Goal: Use online tool/utility

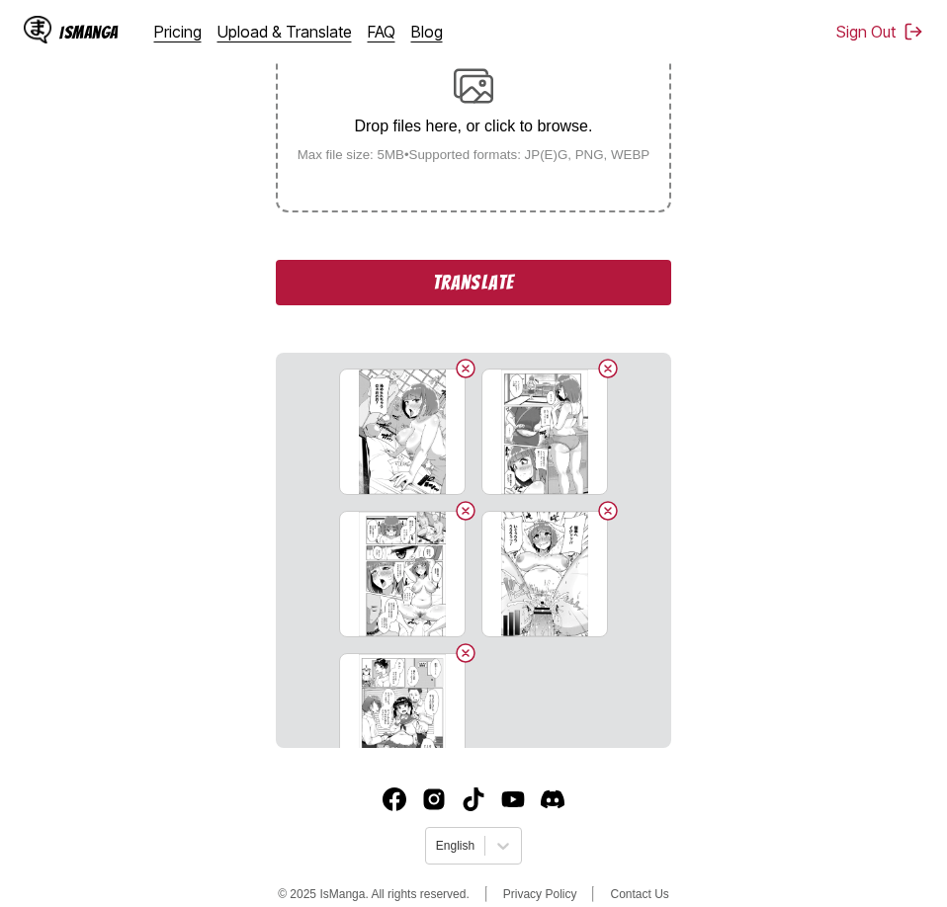
scroll to position [302, 0]
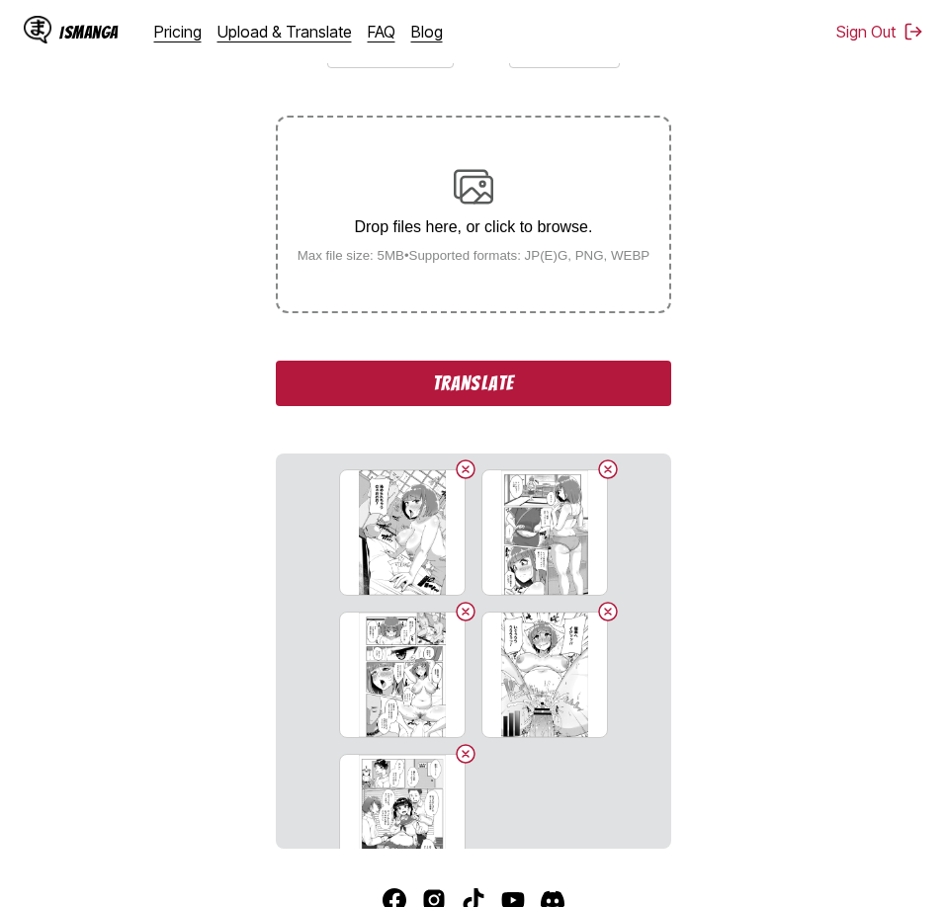
click at [623, 379] on button "Translate" at bounding box center [473, 383] width 395 height 45
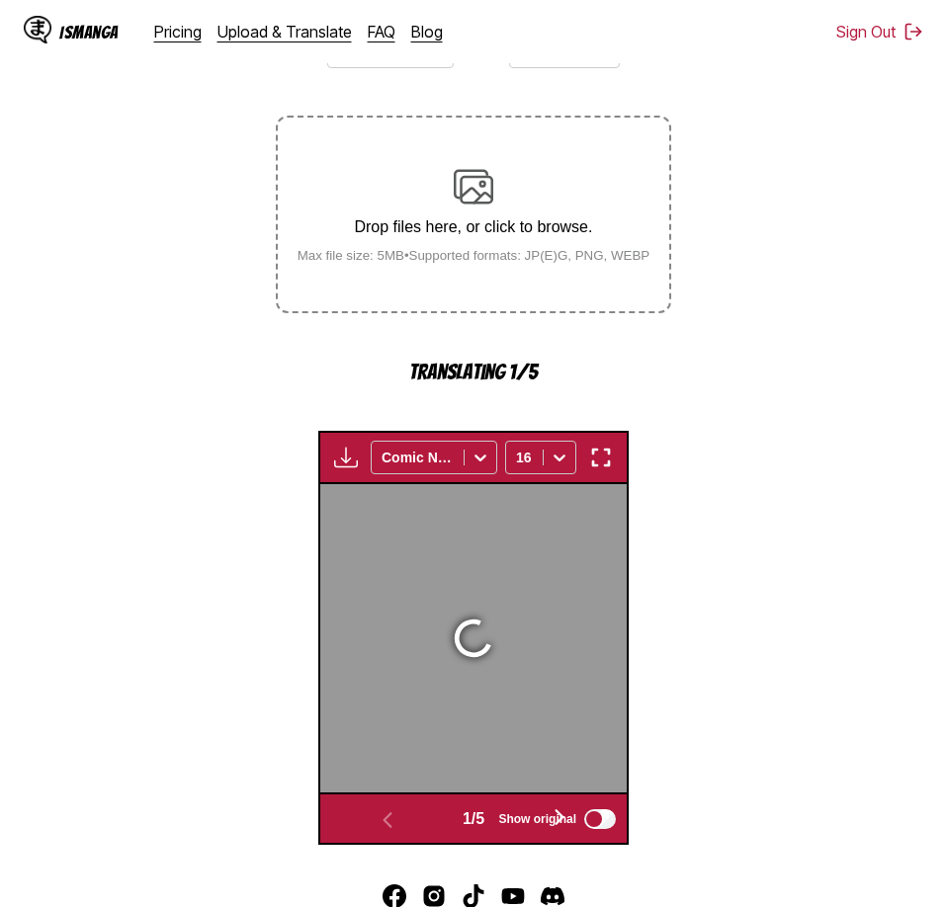
scroll to position [584, 0]
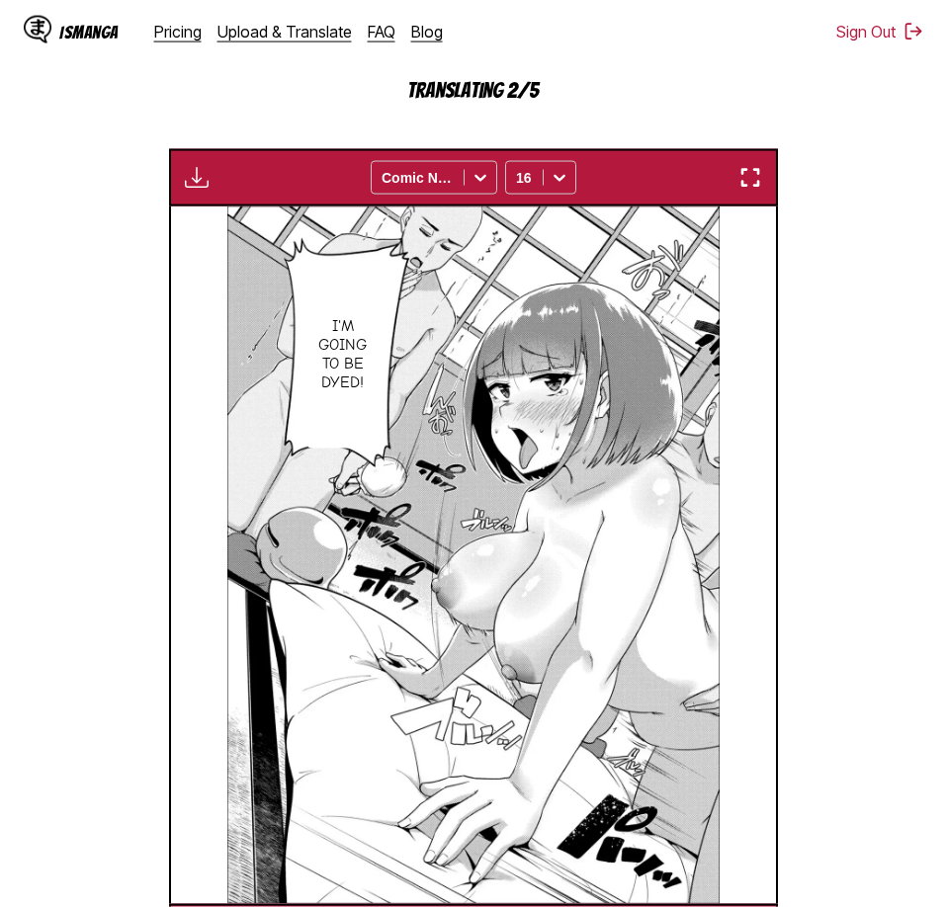
click at [805, 98] on section "From Japanese To English Drop files here, or click to browse. Max file size: 5M…" at bounding box center [473, 346] width 915 height 1231
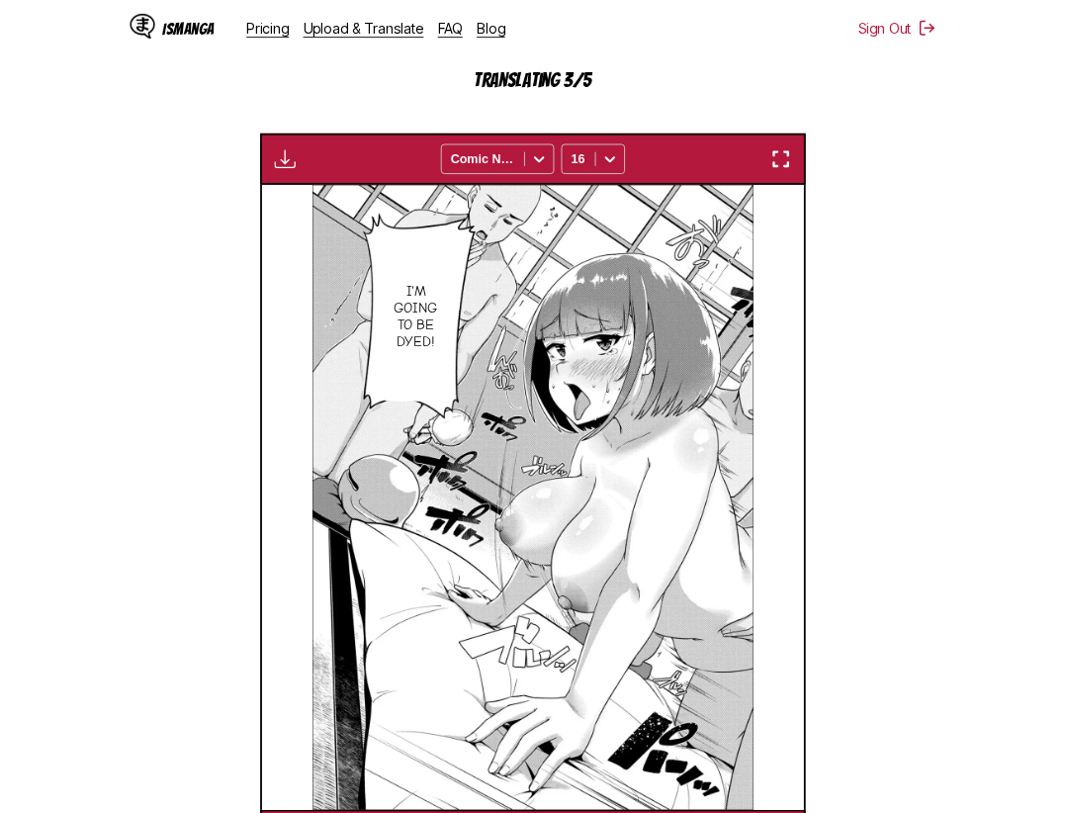
scroll to position [585, 0]
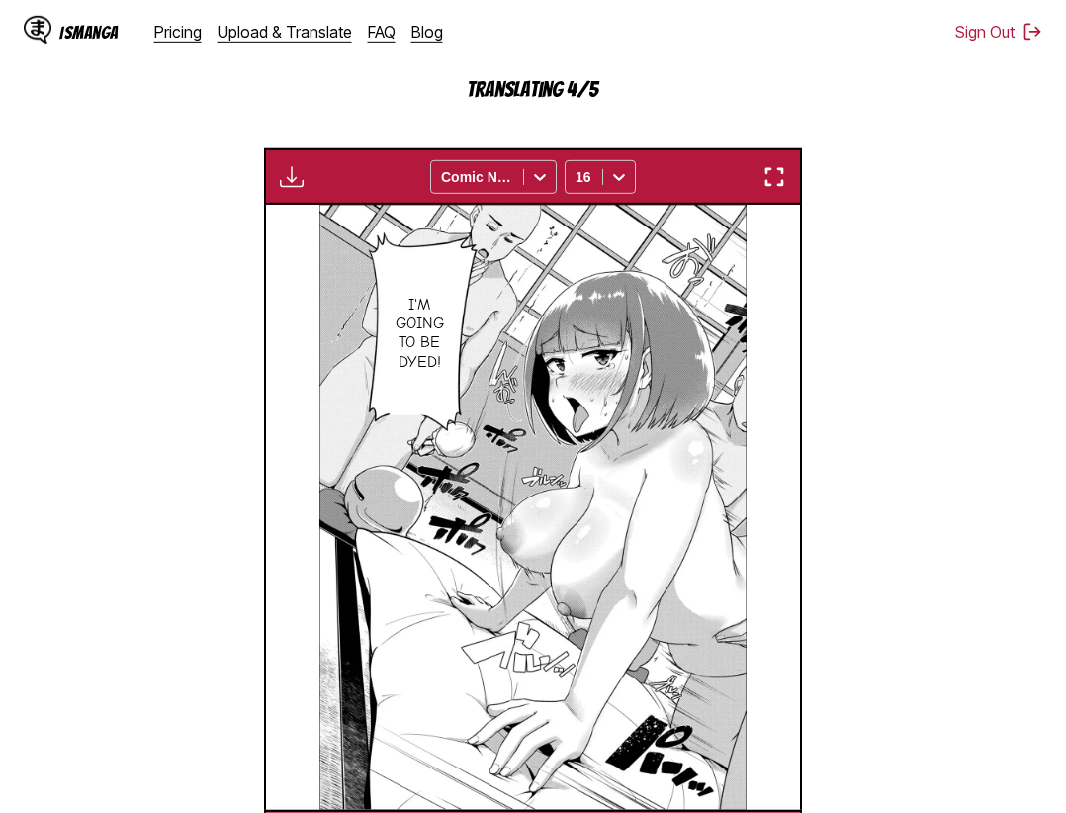
drag, startPoint x: 1020, startPoint y: 166, endPoint x: 883, endPoint y: 365, distance: 241.6
click at [946, 169] on section "From Japanese To English Drop files here, or click to browse. Max file size: 5M…" at bounding box center [533, 298] width 1034 height 1136
click at [766, 183] on img "button" at bounding box center [774, 177] width 24 height 24
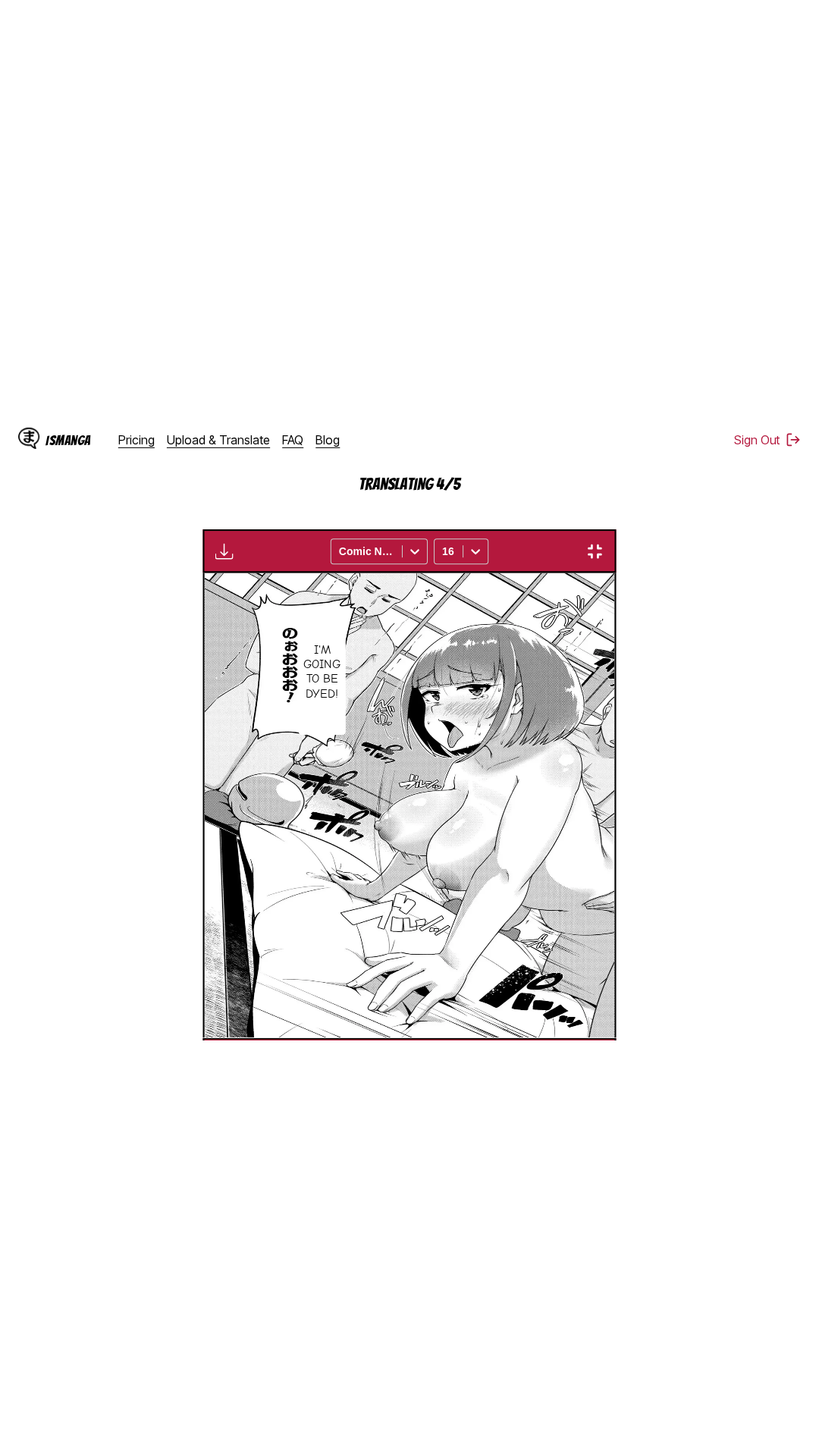
scroll to position [96, 0]
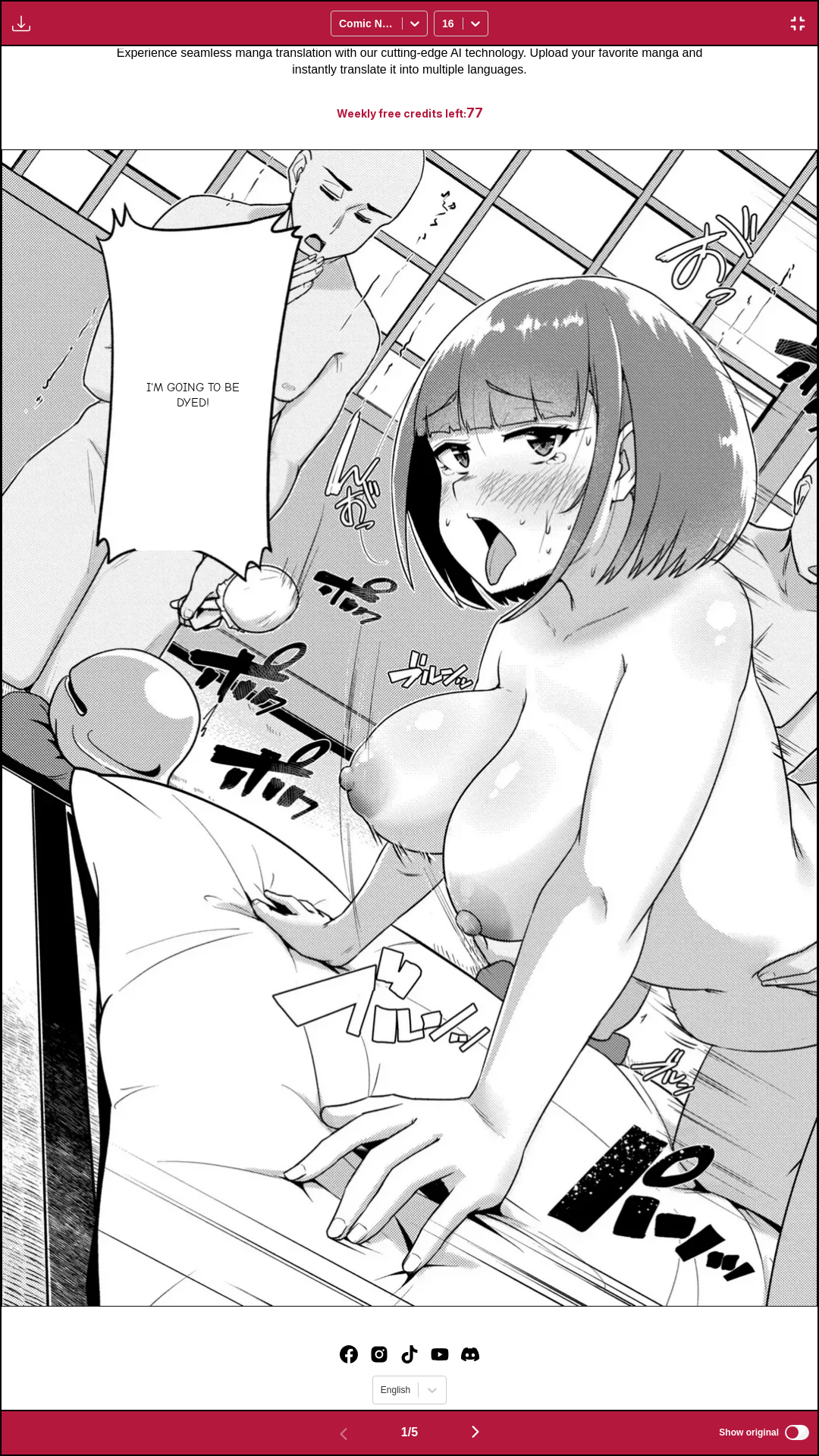
click at [682, 14] on div "Waiting for translations to be done... Comic Neue 16" at bounding box center [410, 23] width 819 height 46
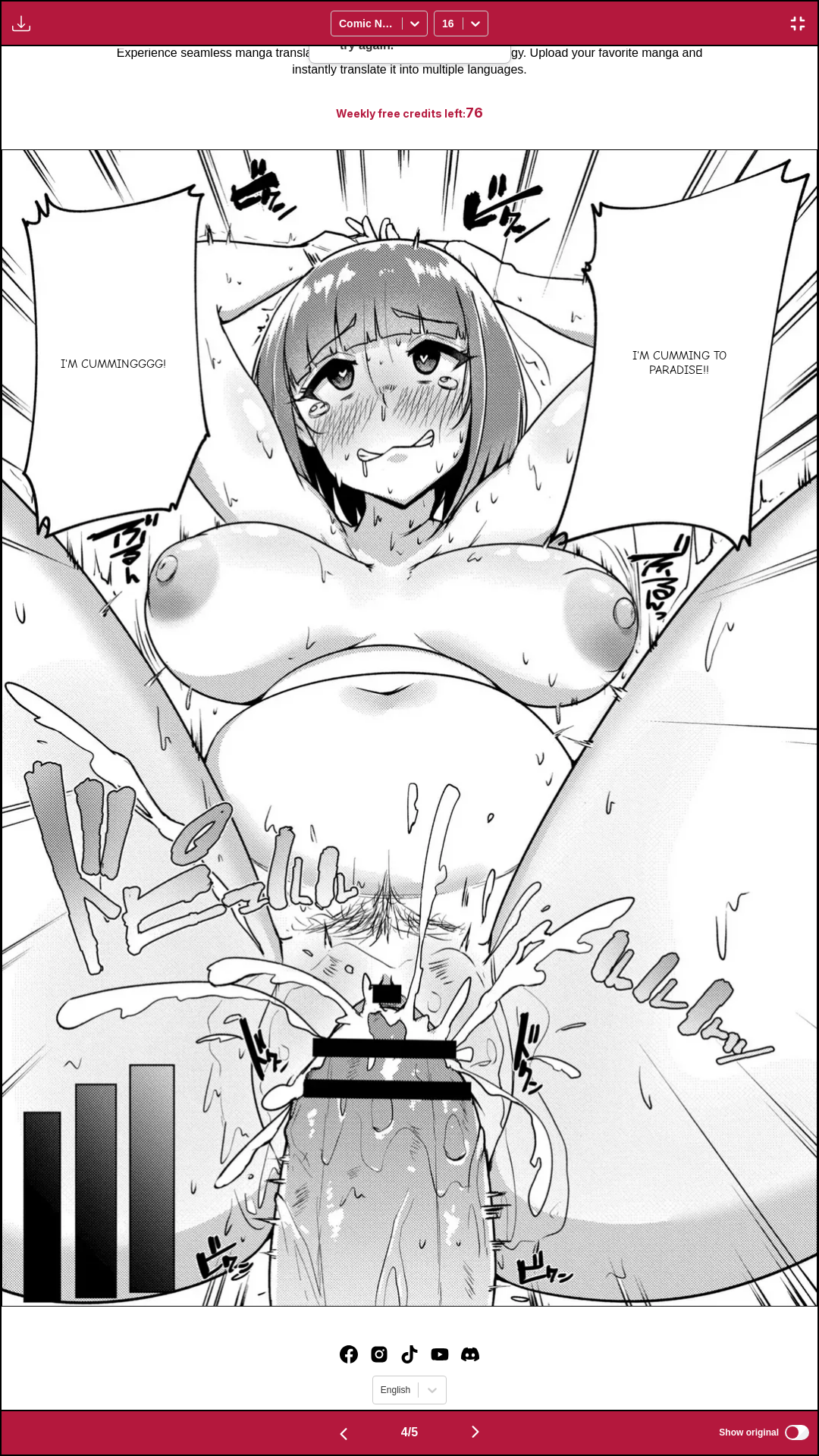
scroll to position [0, 3262]
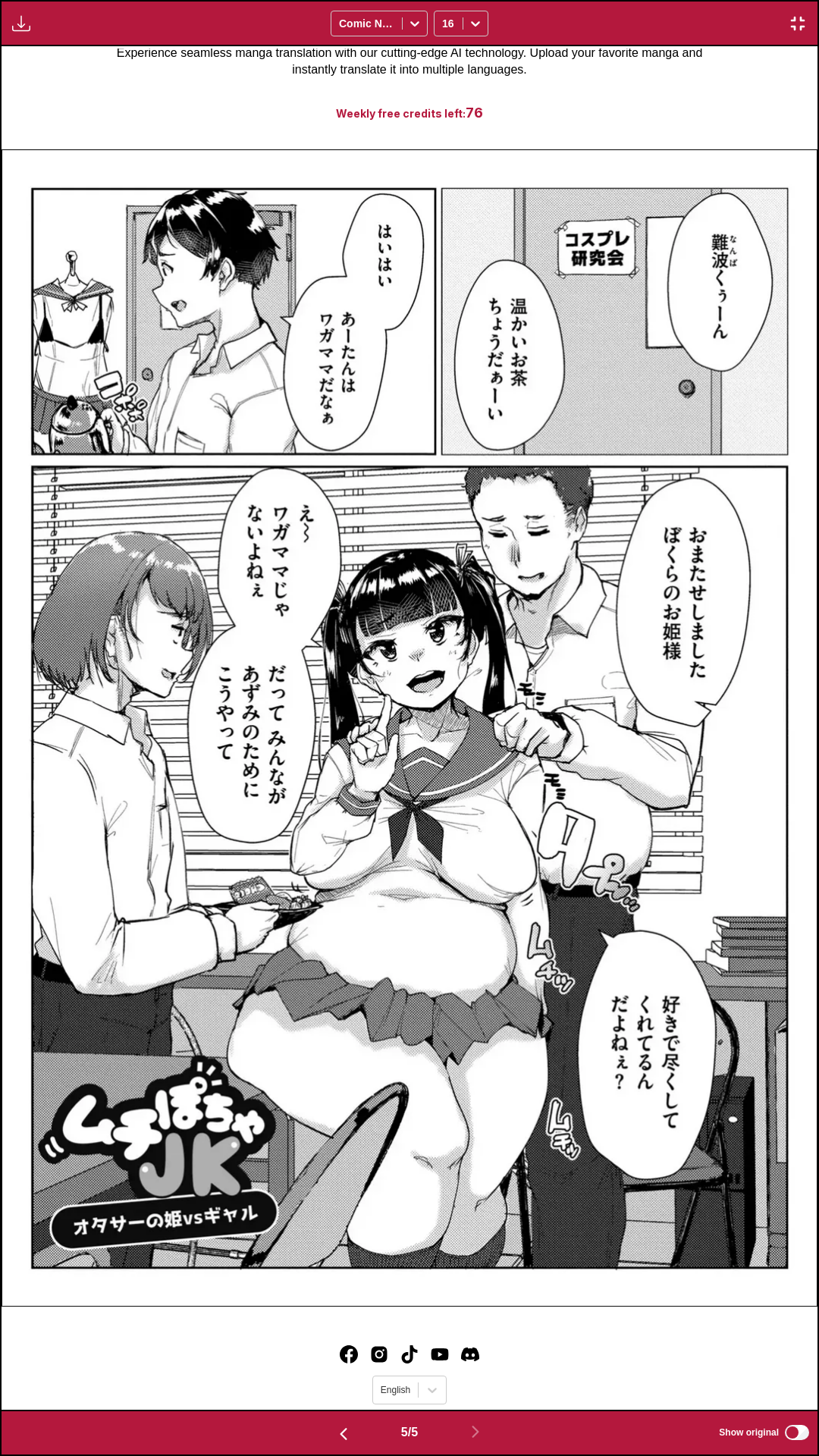
click at [725, 15] on button "button" at bounding box center [798, 24] width 28 height 20
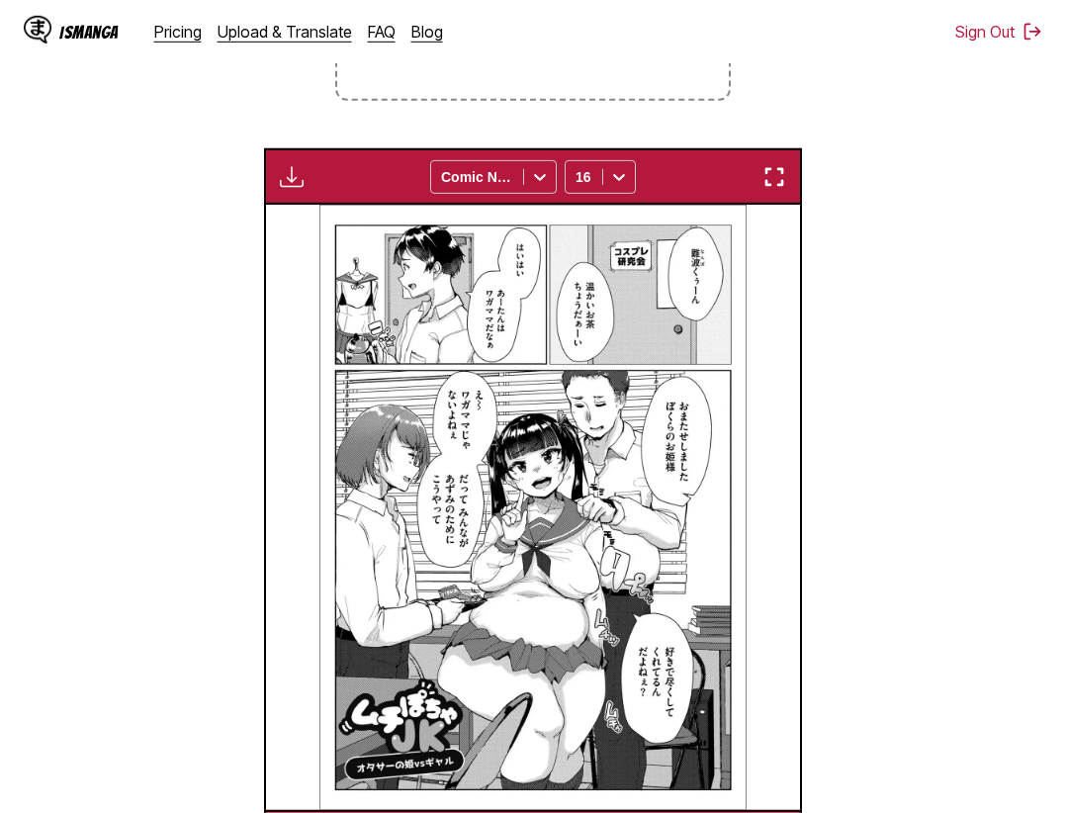
scroll to position [213, 0]
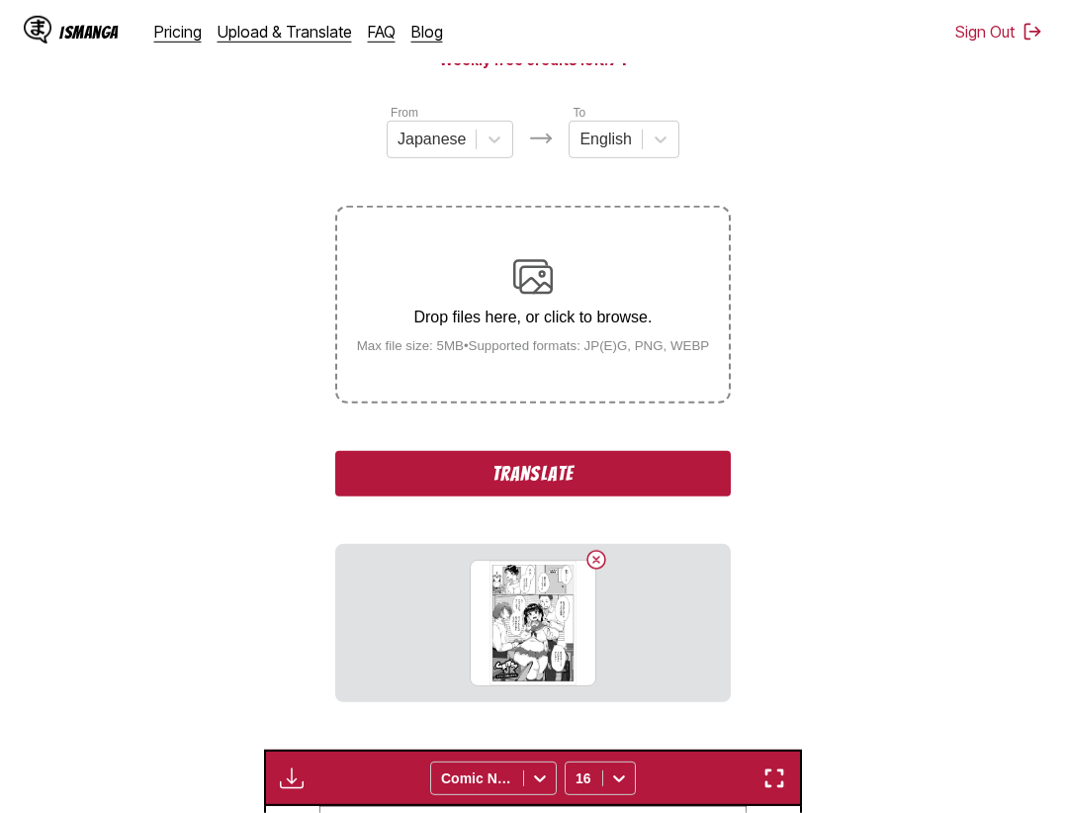
click at [575, 485] on button "Translate" at bounding box center [532, 473] width 395 height 45
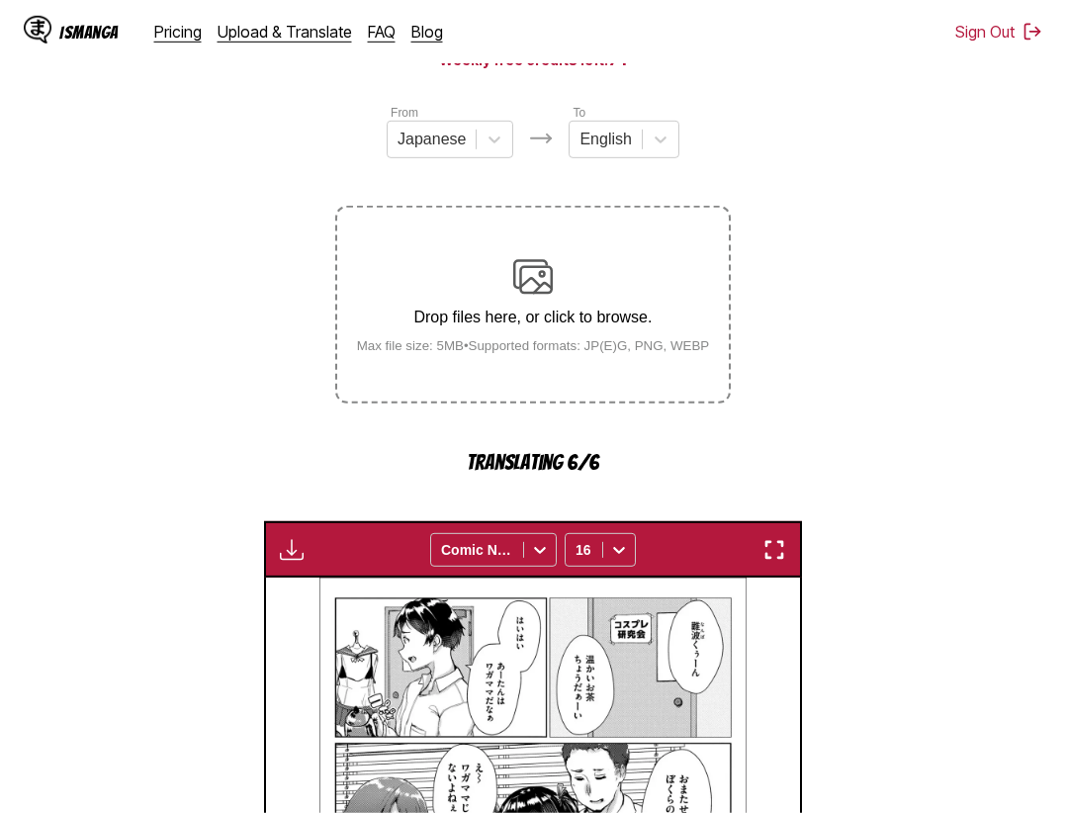
click at [900, 466] on section "From Japanese To English Drop files here, or click to browse. Max file size: 5M…" at bounding box center [533, 671] width 1034 height 1136
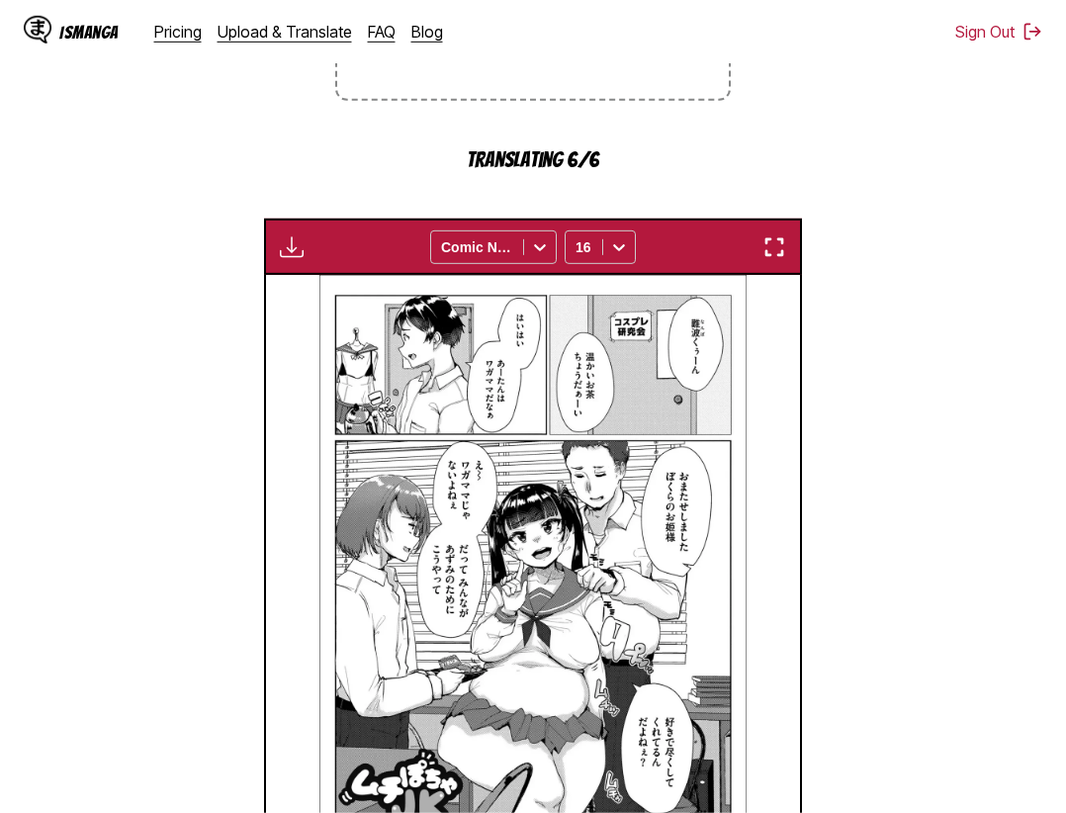
scroll to position [717, 0]
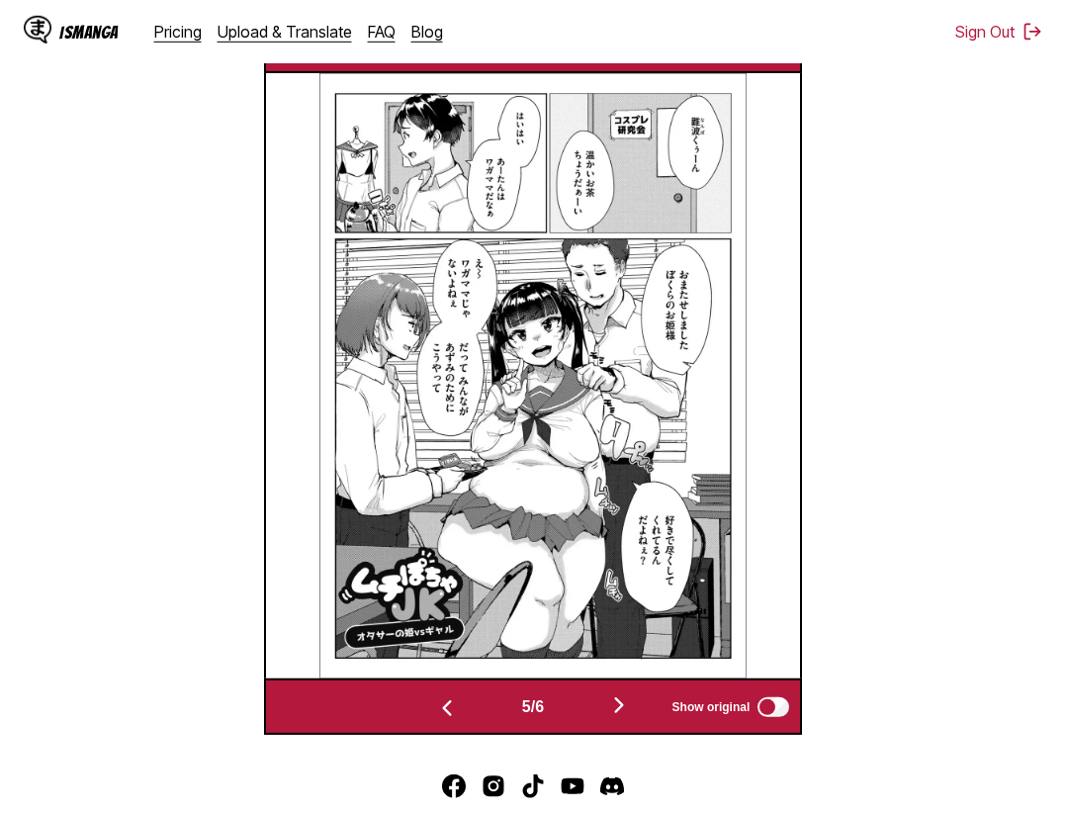
click at [606, 710] on button "button" at bounding box center [618, 706] width 119 height 29
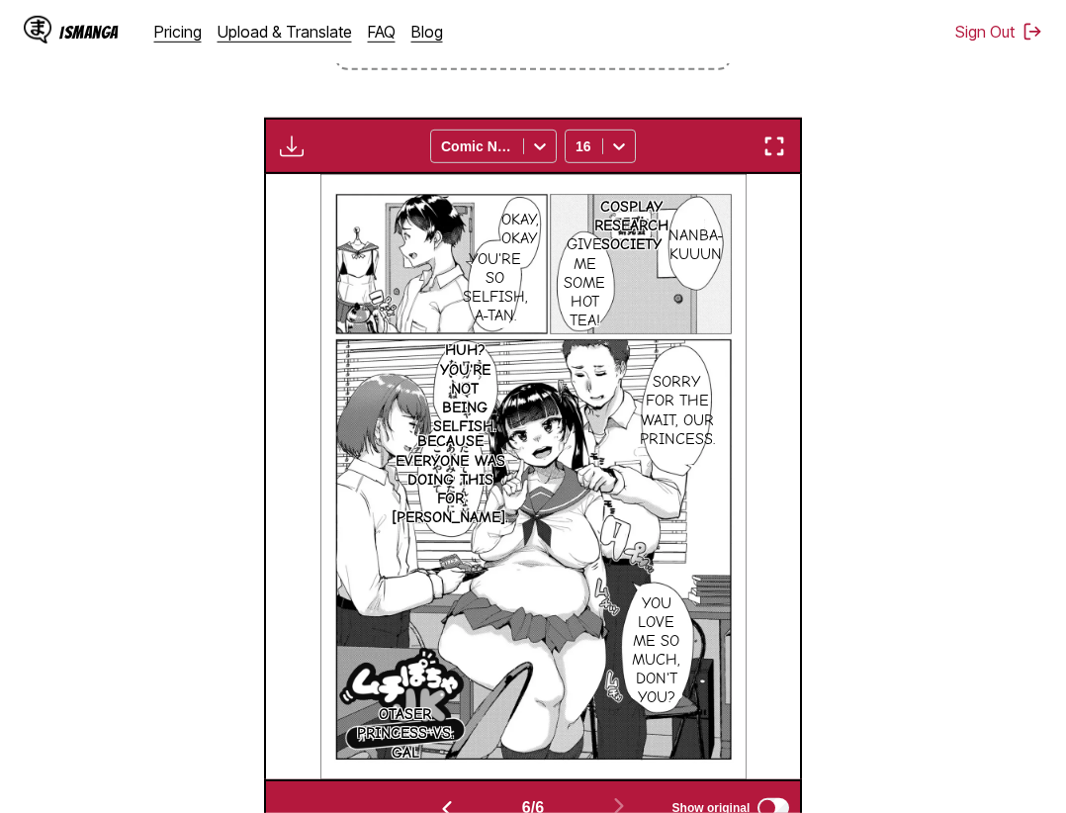
scroll to position [445, 0]
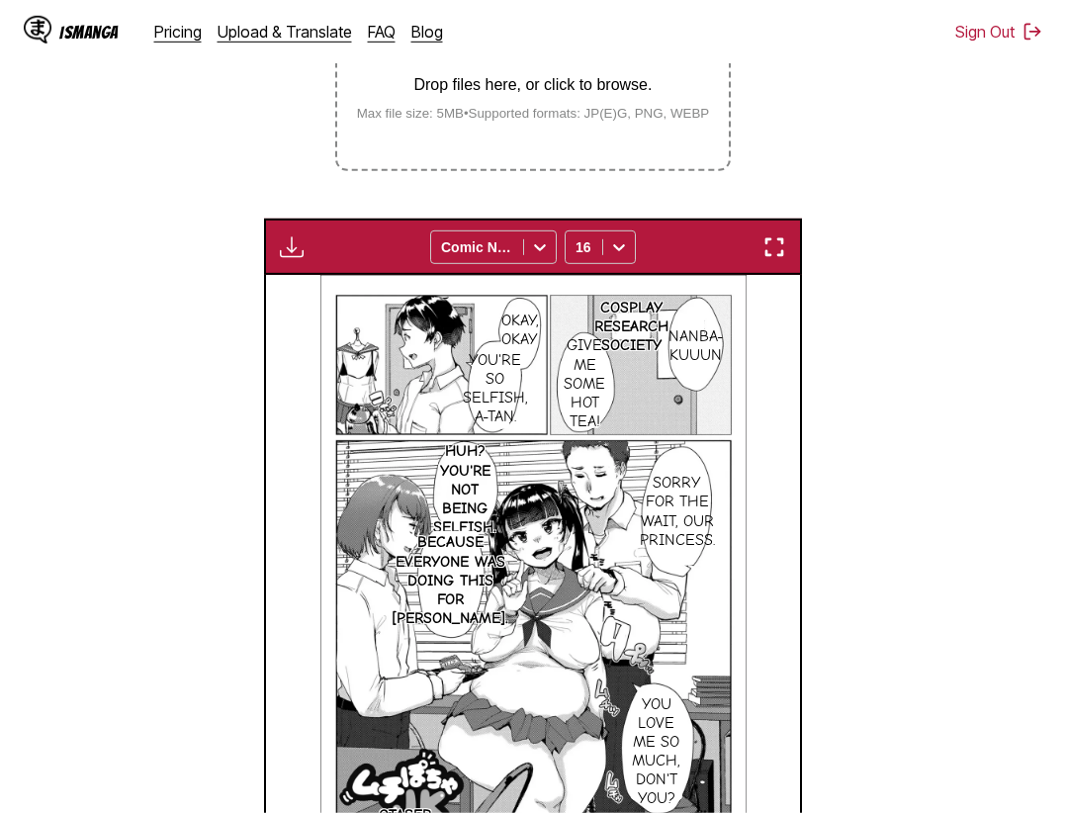
click at [765, 237] on button "button" at bounding box center [774, 247] width 36 height 26
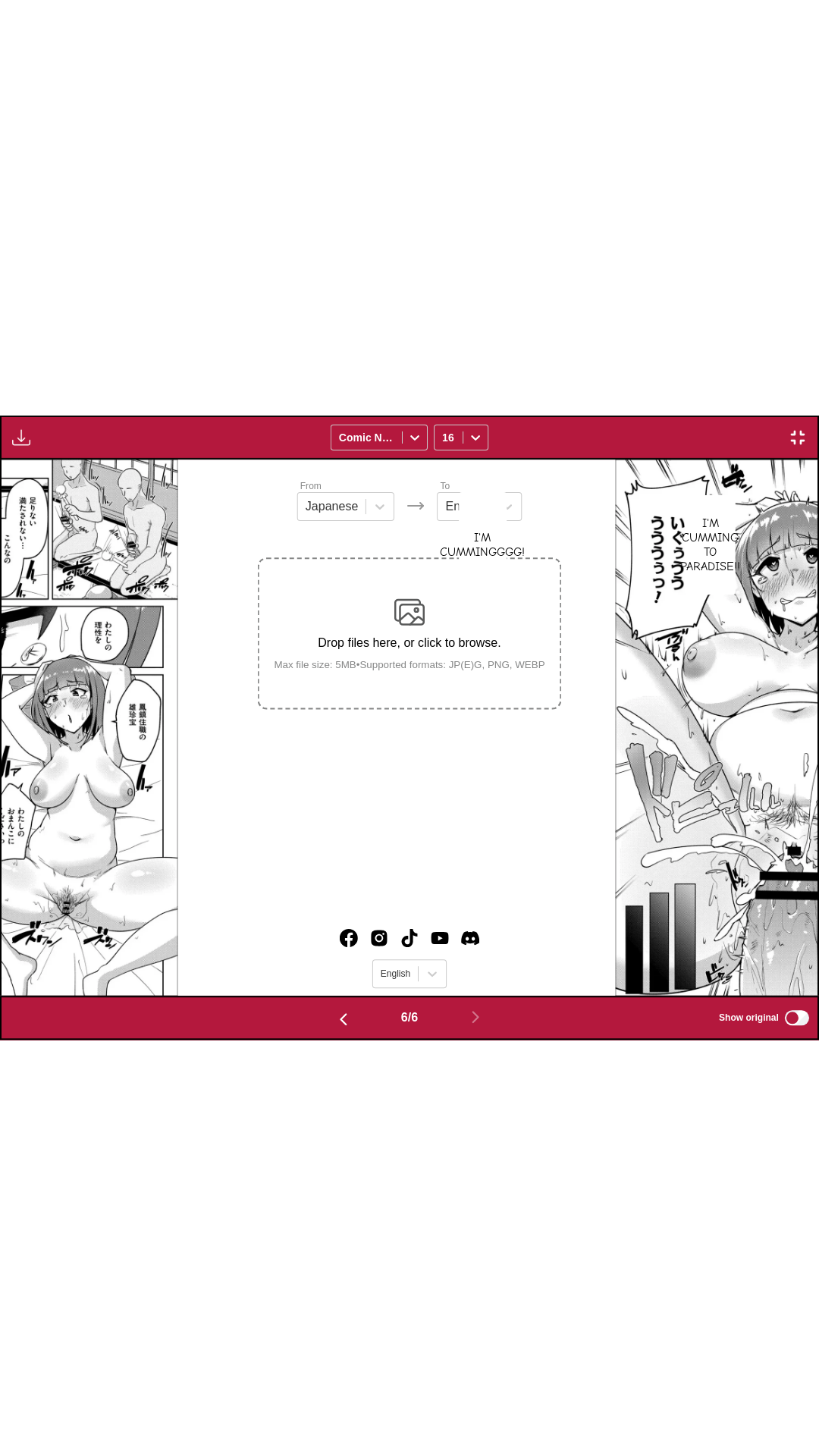
scroll to position [0, 4078]
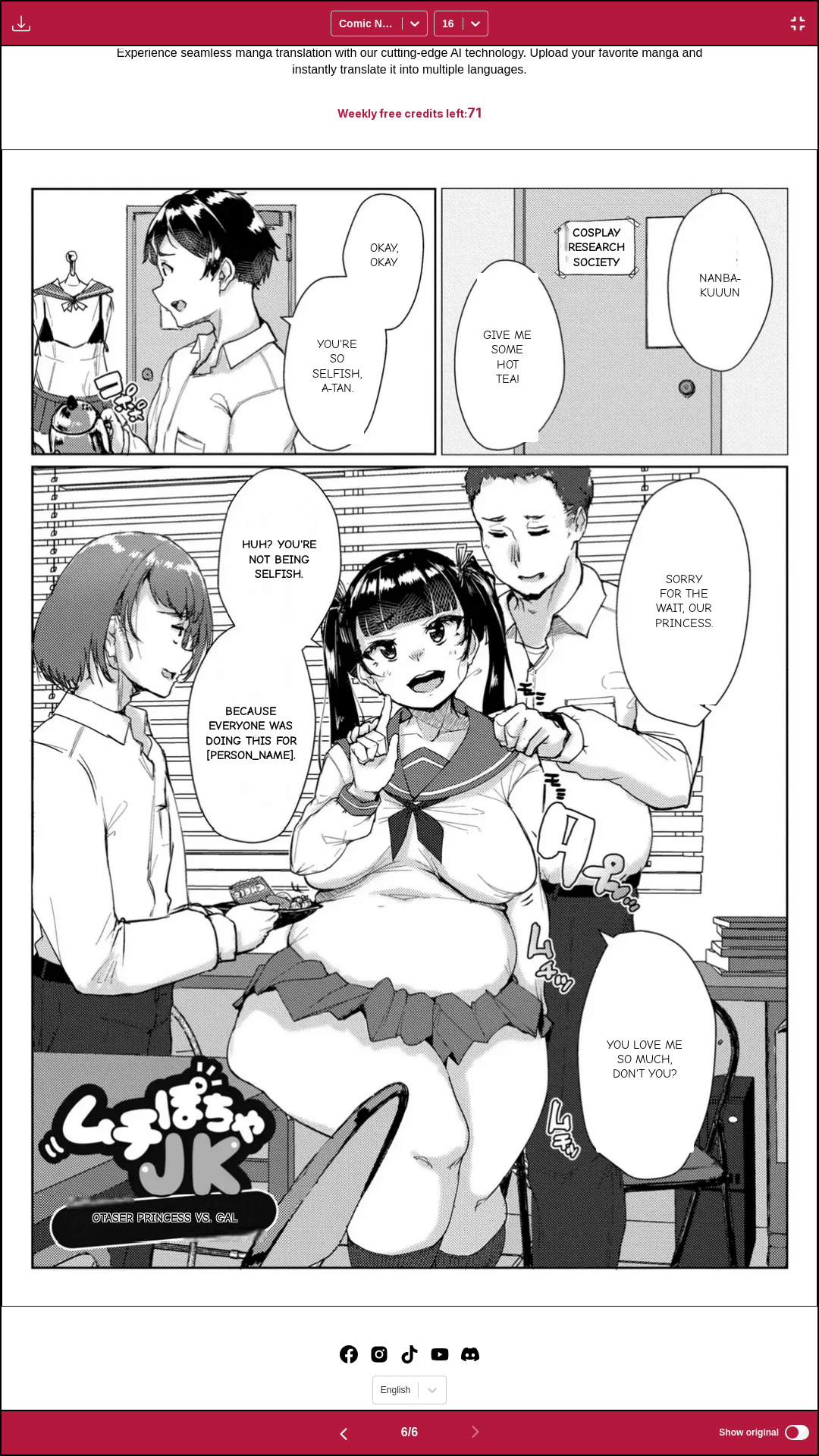
click at [649, 0] on div "Download Panel Download All Comic Neue 16" at bounding box center [410, 23] width 819 height 46
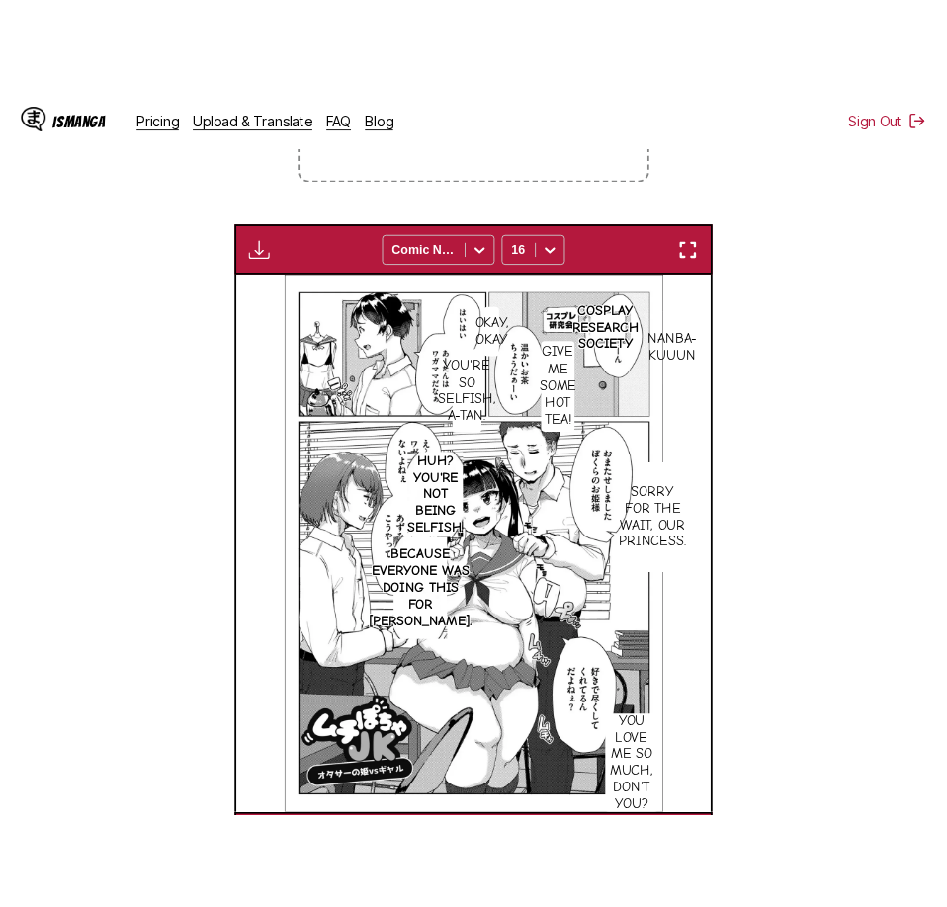
scroll to position [0, 3027]
